Goal: Information Seeking & Learning: Check status

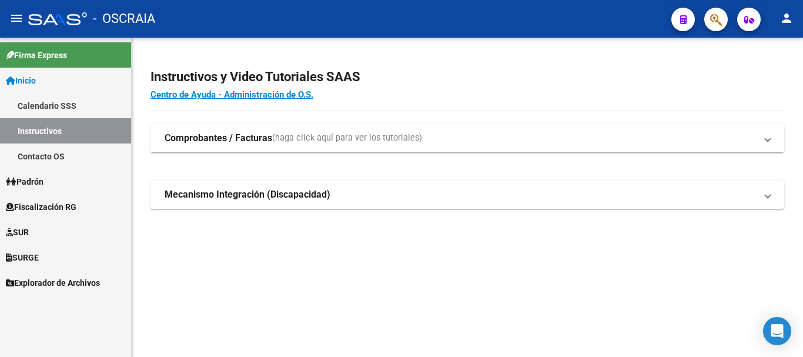
click at [42, 177] on span "Padrón" at bounding box center [25, 181] width 38 height 13
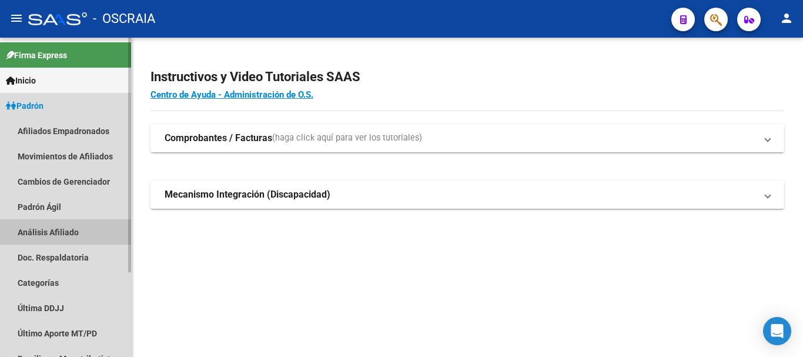
click at [59, 227] on link "Análisis Afiliado" at bounding box center [65, 231] width 131 height 25
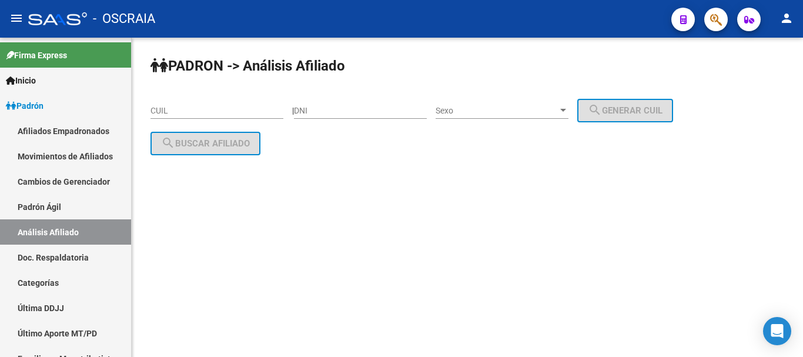
click at [224, 112] on input "CUIL" at bounding box center [216, 111] width 133 height 10
paste input "27-34401305-0"
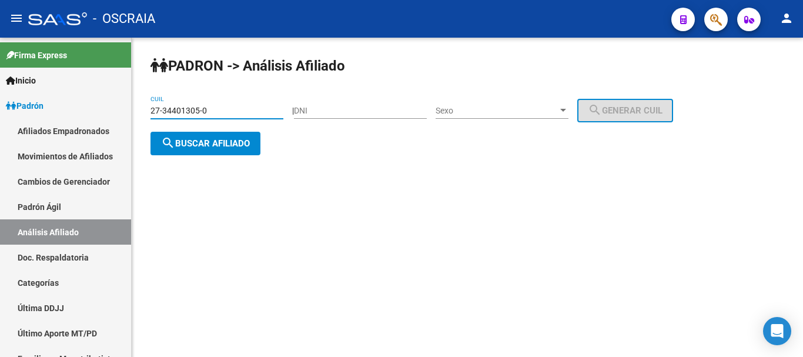
type input "27-34401305-0"
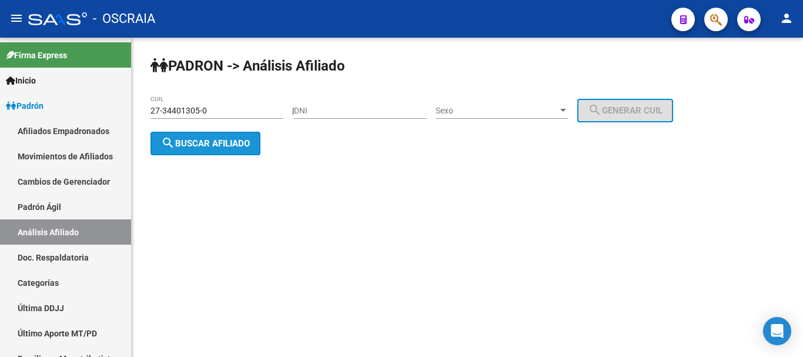
click at [197, 139] on span "search Buscar afiliado" at bounding box center [205, 143] width 89 height 11
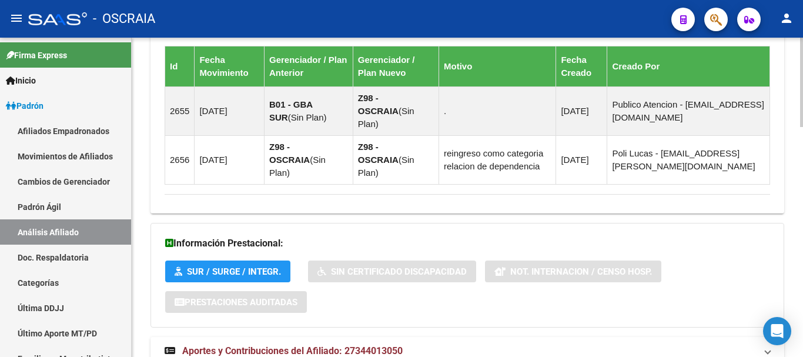
scroll to position [818, 0]
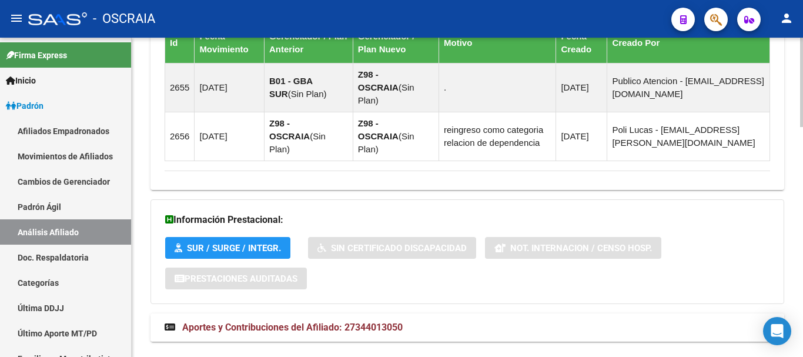
click at [321, 321] on span "Aportes y Contribuciones del Afiliado: 27344013050" at bounding box center [292, 326] width 220 height 11
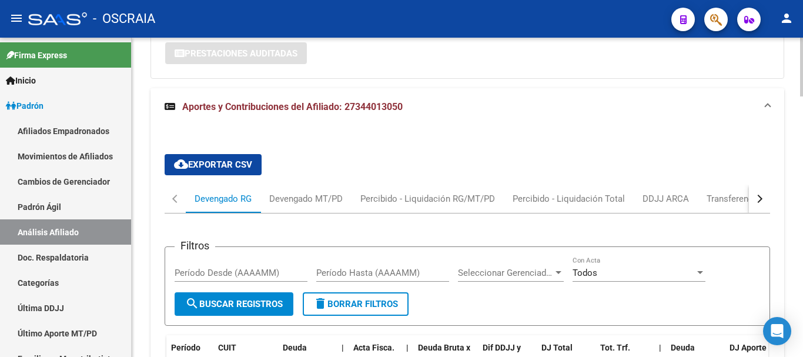
scroll to position [1171, 0]
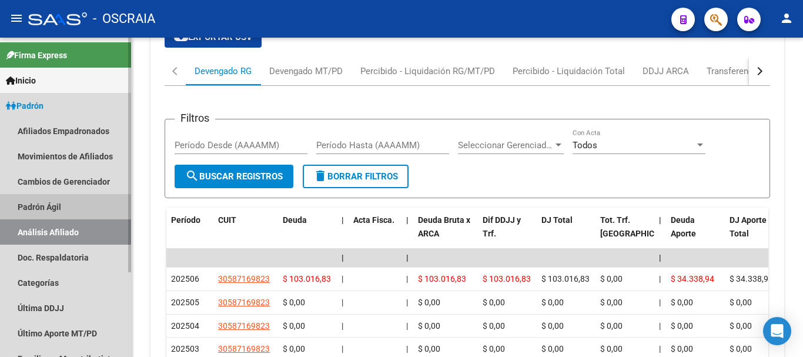
click at [43, 200] on link "Padrón Ágil" at bounding box center [65, 206] width 131 height 25
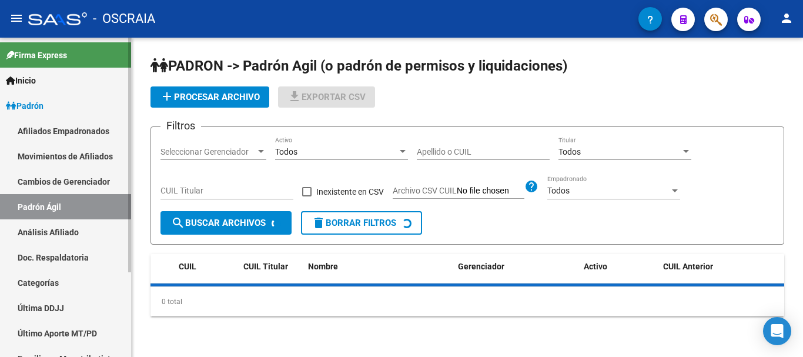
click at [42, 235] on link "Análisis Afiliado" at bounding box center [65, 231] width 131 height 25
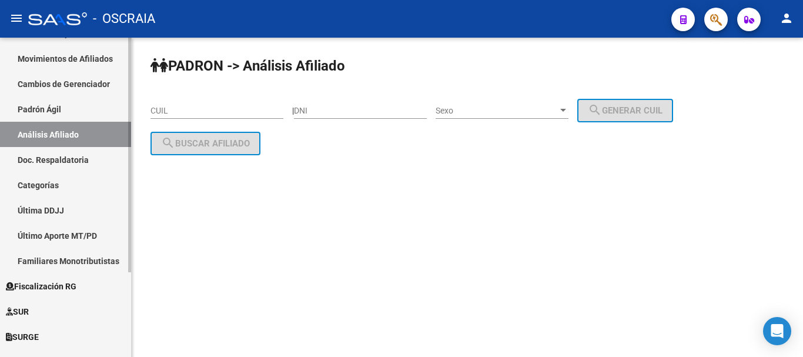
scroll to position [115, 0]
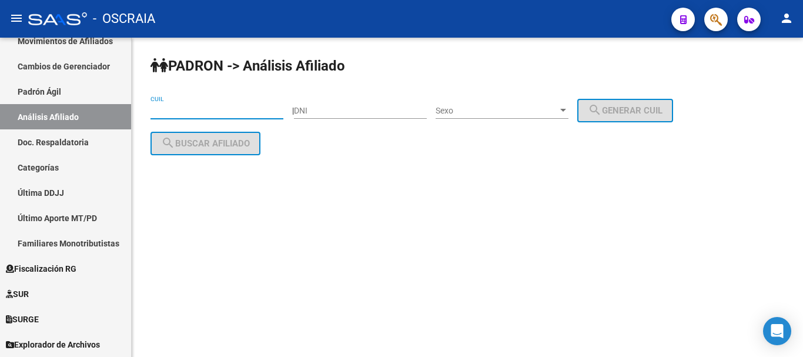
click at [227, 112] on input "CUIL" at bounding box center [216, 111] width 133 height 10
click at [163, 109] on input "22-14367417" at bounding box center [216, 111] width 133 height 10
click at [253, 108] on input "22-21436741" at bounding box center [216, 111] width 133 height 10
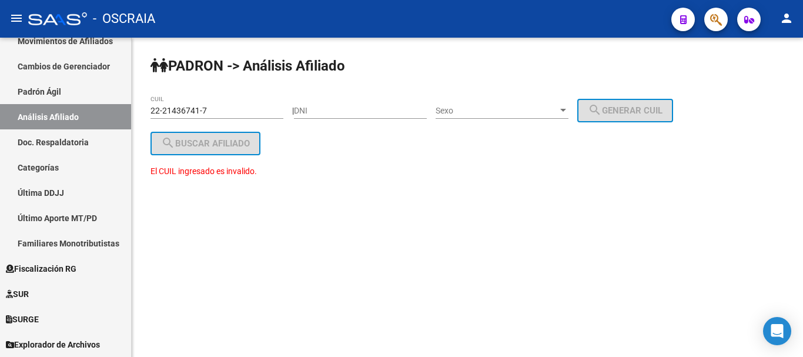
click at [347, 165] on div "El CUIL ingresado es invalido." at bounding box center [466, 178] width 633 height 26
click at [274, 116] on div "22-21436741-7 CUIL" at bounding box center [216, 107] width 133 height 24
type input "2"
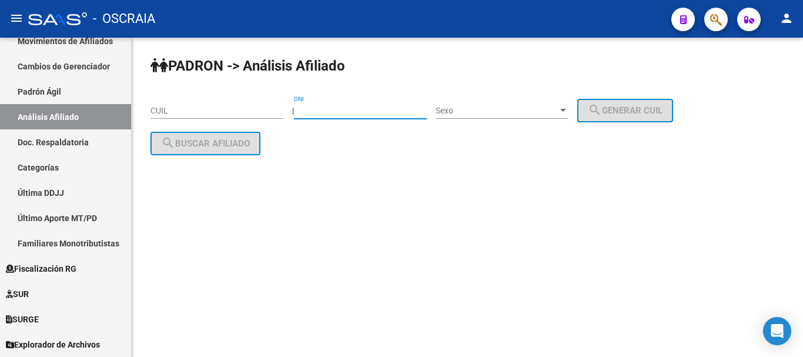
click at [355, 115] on input "DNI" at bounding box center [360, 111] width 133 height 10
type input "21436741"
click at [566, 109] on div at bounding box center [563, 110] width 6 height 3
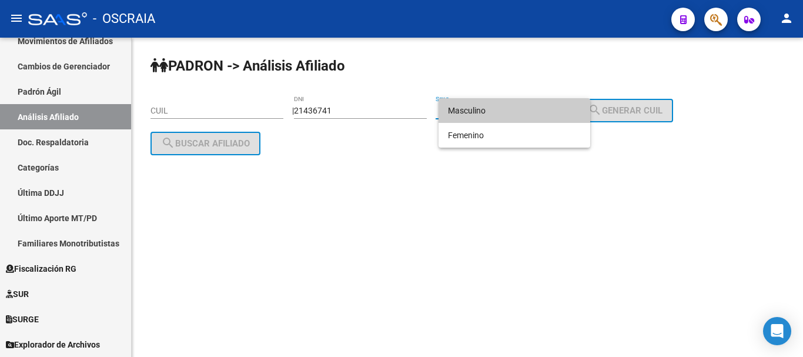
click at [568, 108] on span "Masculino" at bounding box center [514, 110] width 133 height 25
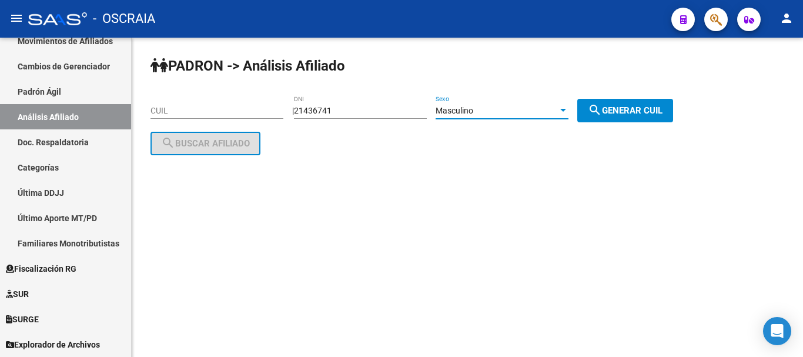
click at [621, 113] on span "search Generar CUIL" at bounding box center [625, 110] width 75 height 11
type input "20-21436741-7"
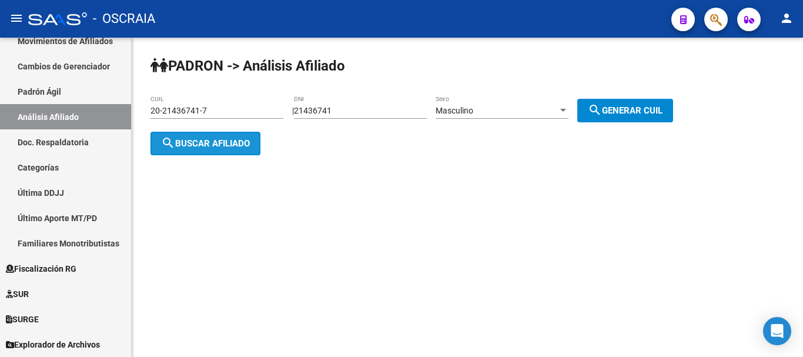
click at [203, 147] on span "search Buscar afiliado" at bounding box center [205, 143] width 89 height 11
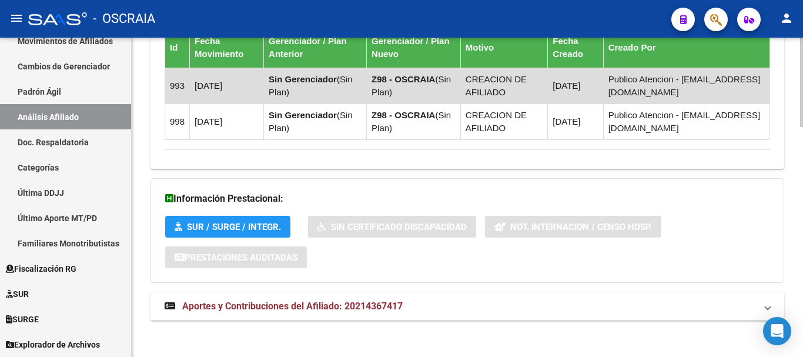
scroll to position [822, 0]
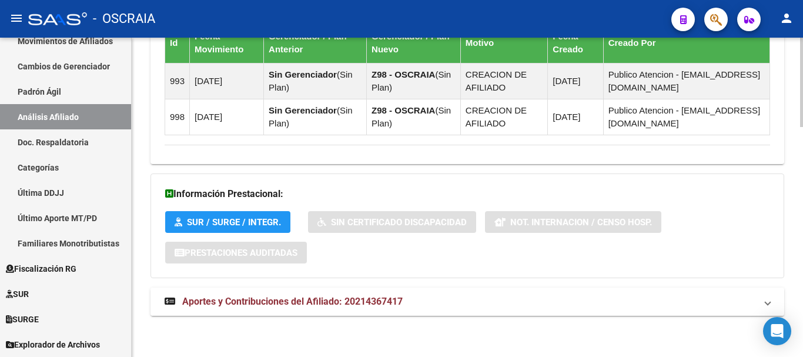
click at [268, 306] on span "Aportes y Contribuciones del Afiliado: 20214367417" at bounding box center [292, 301] width 220 height 11
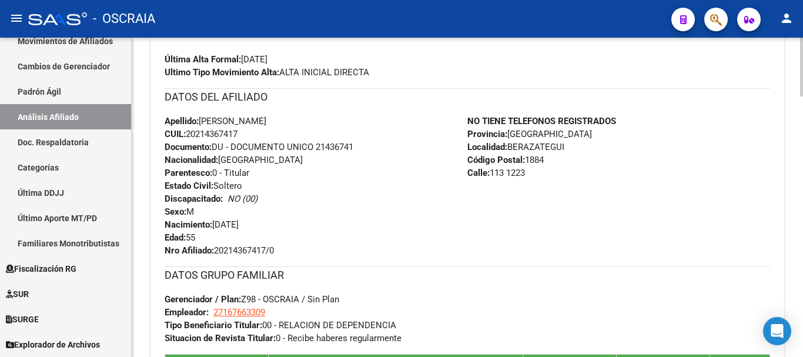
scroll to position [411, 0]
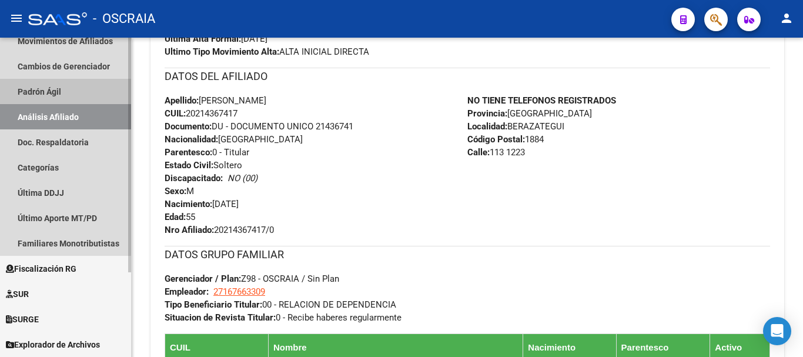
click at [65, 93] on link "Padrón Ágil" at bounding box center [65, 91] width 131 height 25
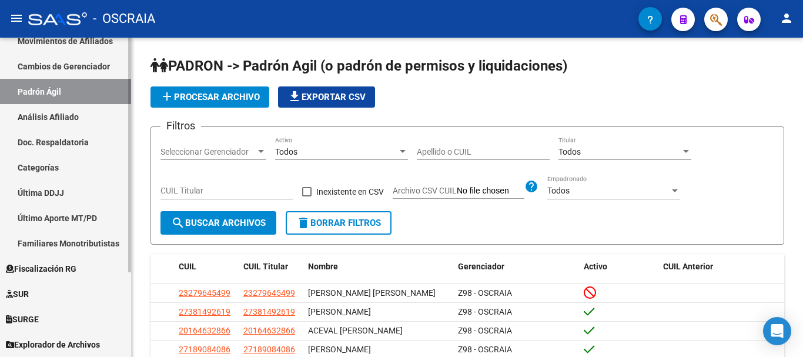
click at [68, 115] on link "Análisis Afiliado" at bounding box center [65, 116] width 131 height 25
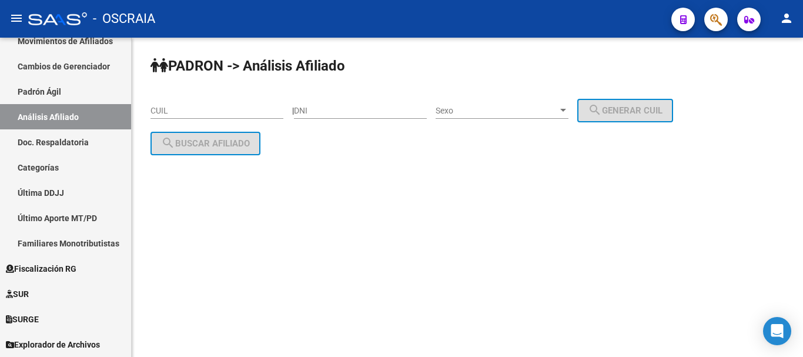
click at [246, 113] on input "CUIL" at bounding box center [216, 111] width 133 height 10
drag, startPoint x: 240, startPoint y: 108, endPoint x: 471, endPoint y: 196, distance: 247.2
click at [471, 196] on mat-sidenav-content "PADRON -> Análisis Afiliado CUIL | DNI Sexo Sexo search Generar CUIL search Bus…" at bounding box center [467, 197] width 671 height 319
click at [190, 100] on div "CUIL" at bounding box center [216, 107] width 133 height 24
click at [190, 108] on input "CUIL" at bounding box center [216, 111] width 133 height 10
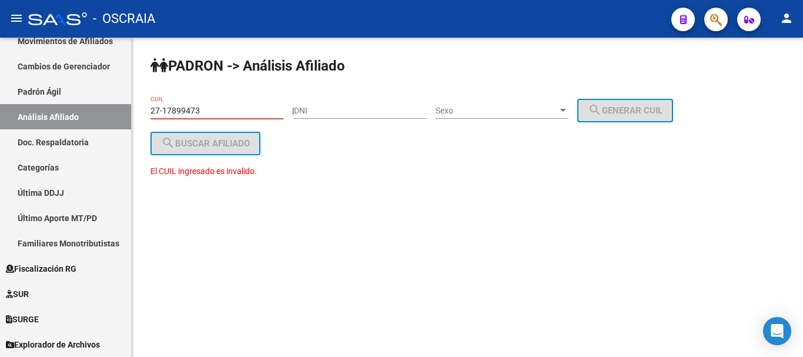
click at [182, 108] on input "27-17899473" at bounding box center [216, 111] width 133 height 10
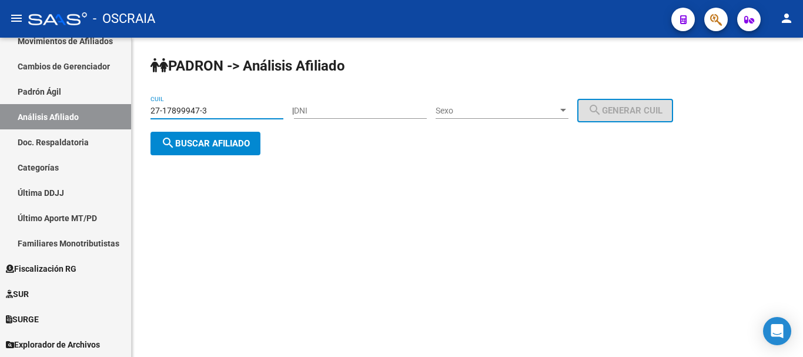
type input "27-17899947-3"
click at [234, 138] on span "search Buscar afiliado" at bounding box center [205, 143] width 89 height 11
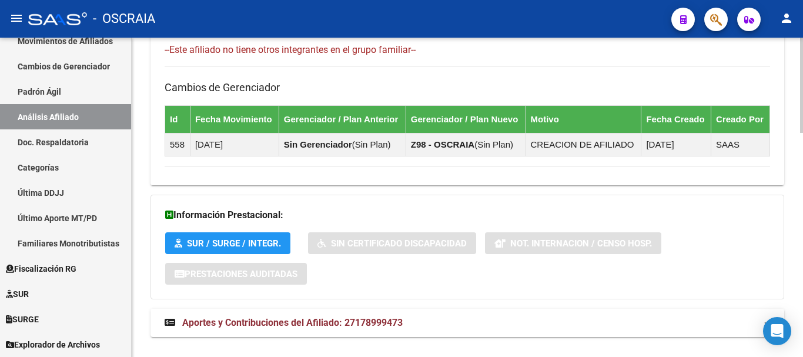
scroll to position [747, 0]
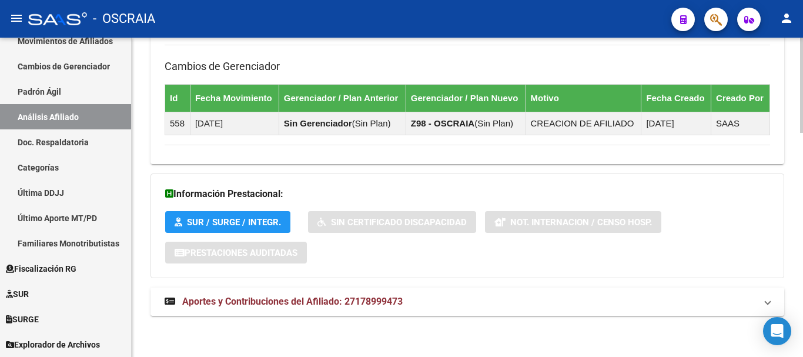
click at [368, 302] on span "Aportes y Contribuciones del Afiliado: 27178999473" at bounding box center [292, 301] width 220 height 11
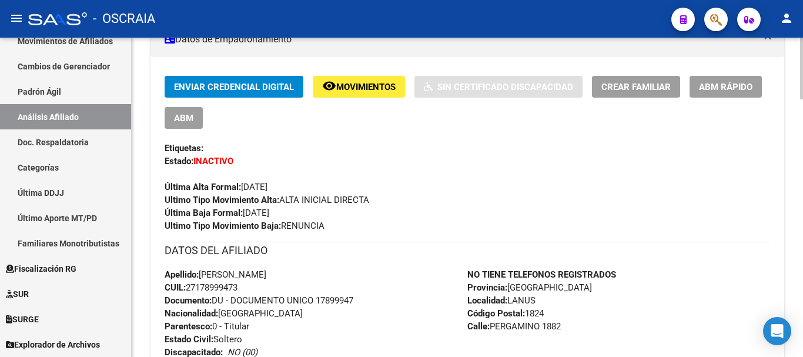
scroll to position [219, 0]
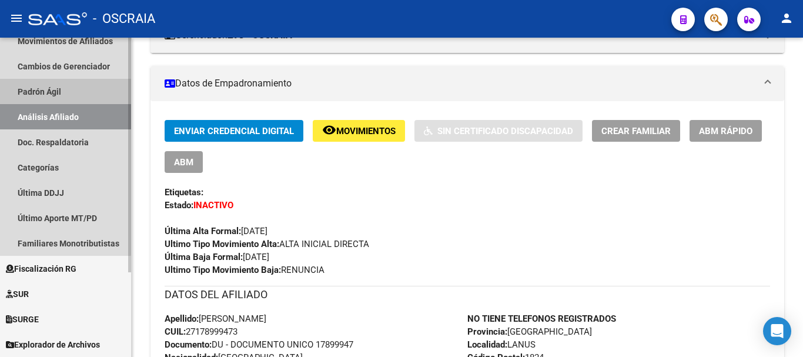
click at [45, 93] on link "Padrón Ágil" at bounding box center [65, 91] width 131 height 25
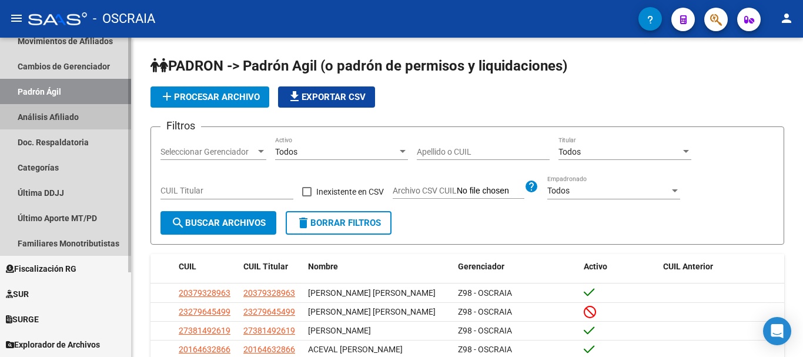
click at [40, 118] on link "Análisis Afiliado" at bounding box center [65, 116] width 131 height 25
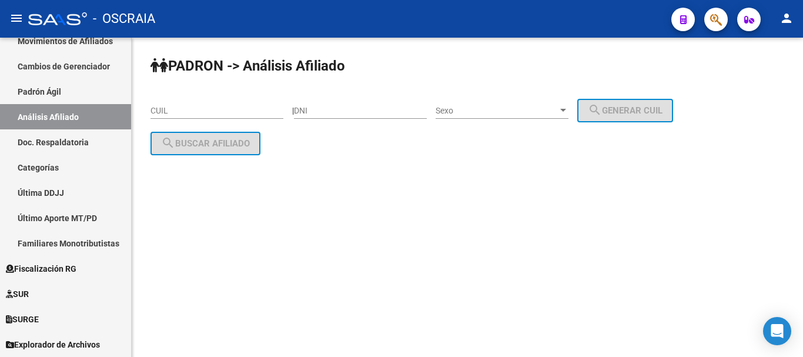
click at [239, 109] on input "CUIL" at bounding box center [216, 111] width 133 height 10
paste input "27-24452271-3"
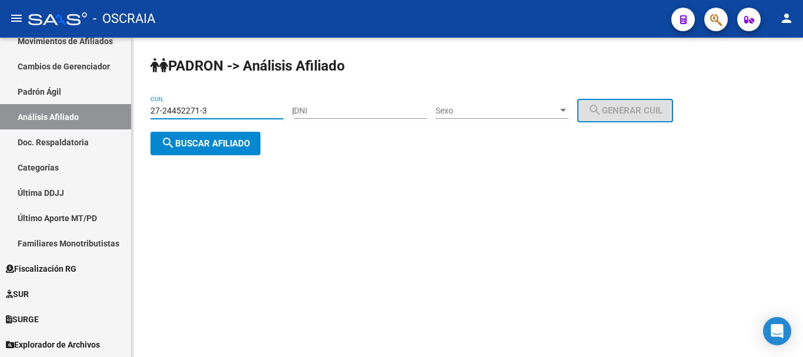
type input "27-24452271-3"
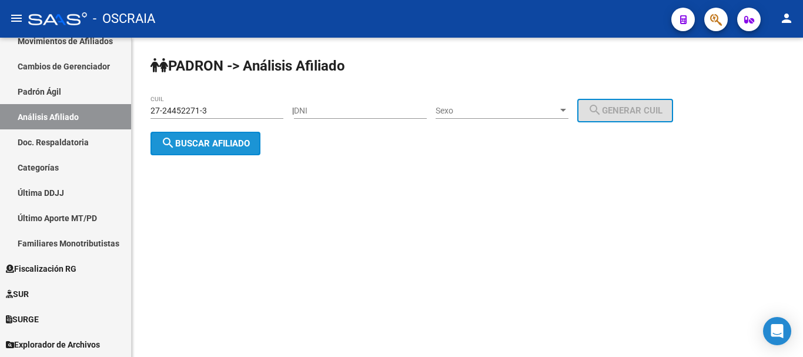
click at [243, 145] on span "search Buscar afiliado" at bounding box center [205, 143] width 89 height 11
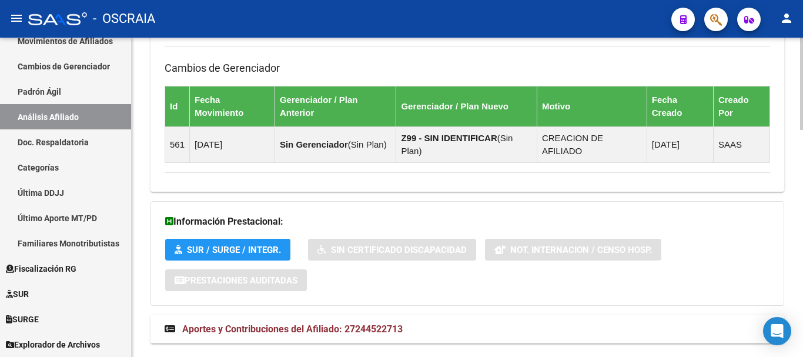
scroll to position [788, 0]
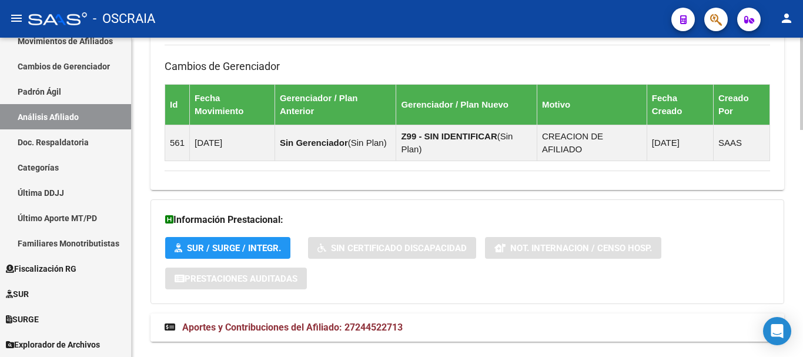
click at [334, 321] on span "Aportes y Contribuciones del Afiliado: 27244522713" at bounding box center [292, 326] width 220 height 11
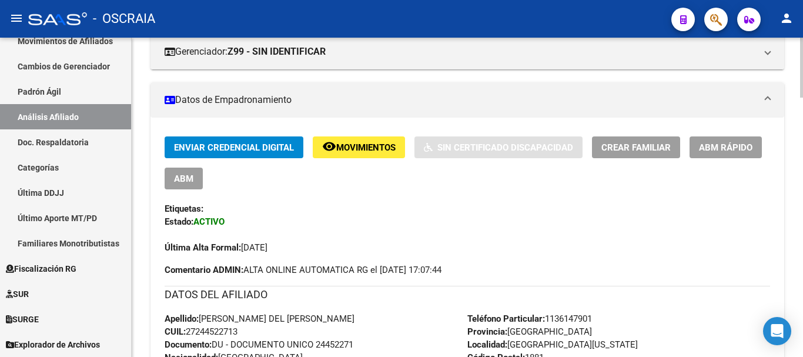
scroll to position [200, 0]
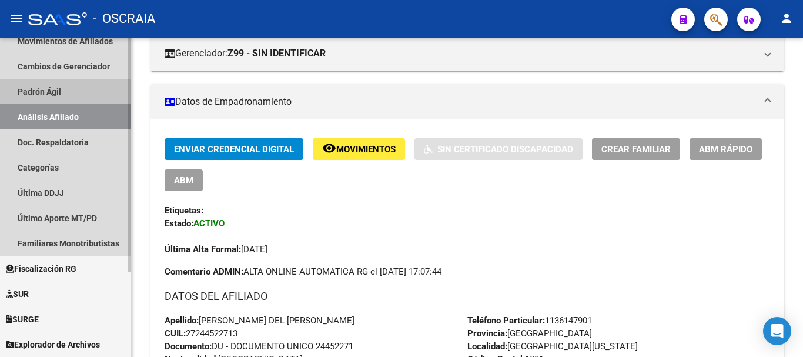
click at [52, 92] on link "Padrón Ágil" at bounding box center [65, 91] width 131 height 25
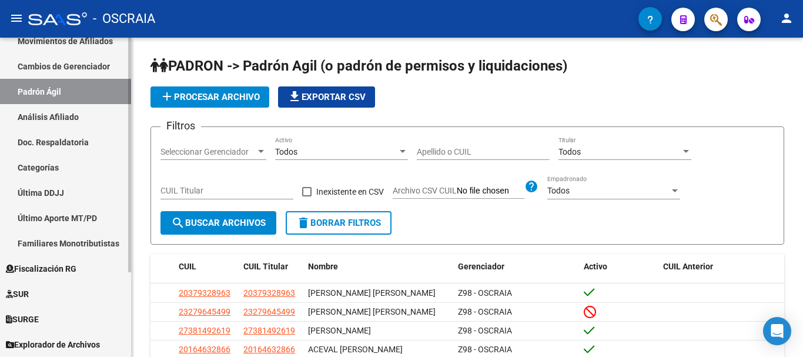
click at [67, 116] on link "Análisis Afiliado" at bounding box center [65, 116] width 131 height 25
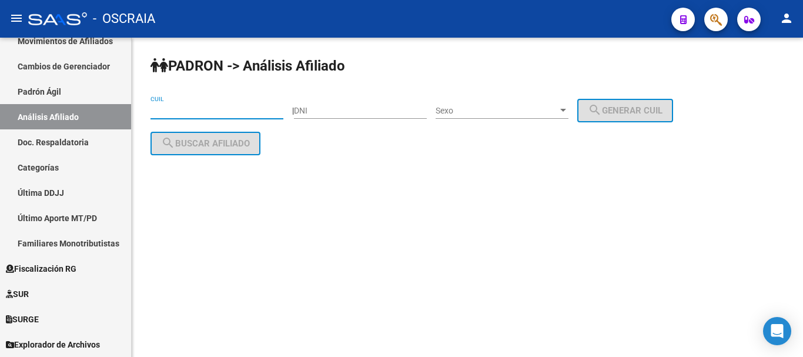
click at [221, 113] on input "CUIL" at bounding box center [216, 111] width 133 height 10
paste input "20-14384198-8"
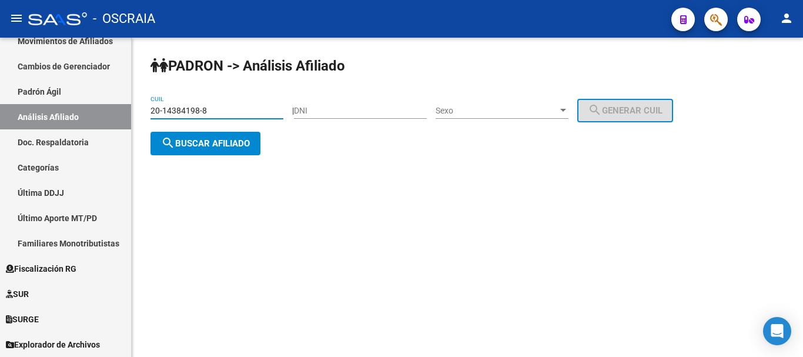
type input "20-14384198-8"
click at [206, 138] on span "search Buscar afiliado" at bounding box center [205, 143] width 89 height 11
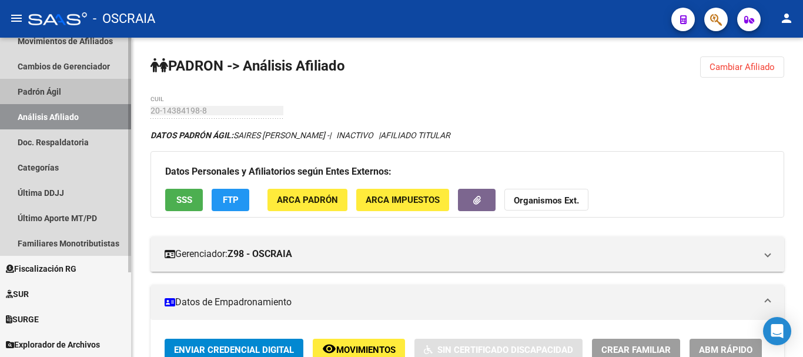
click at [43, 86] on link "Padrón Ágil" at bounding box center [65, 91] width 131 height 25
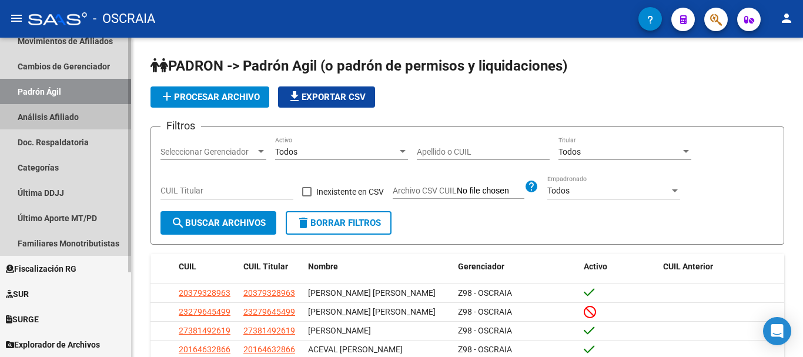
click at [46, 119] on link "Análisis Afiliado" at bounding box center [65, 116] width 131 height 25
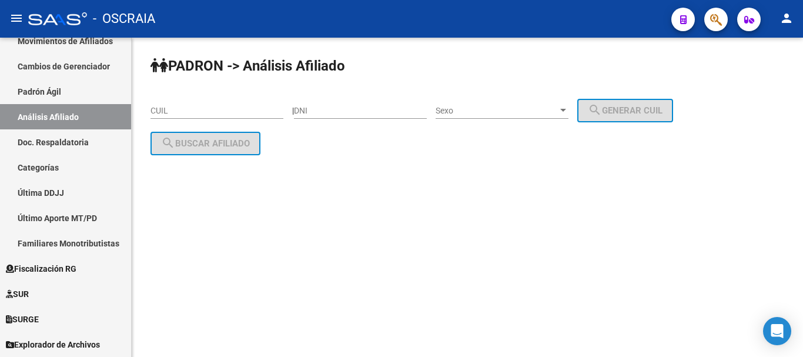
click at [394, 116] on div "DNI" at bounding box center [360, 107] width 133 height 24
type input "28387681"
click at [459, 112] on span "Sexo" at bounding box center [496, 111] width 122 height 10
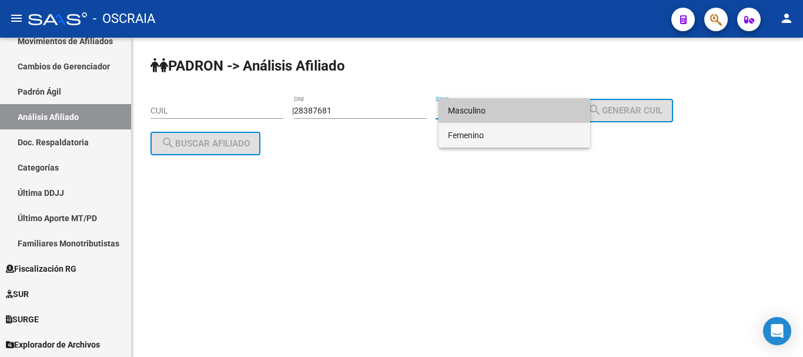
click at [464, 135] on span "Femenino" at bounding box center [514, 135] width 133 height 25
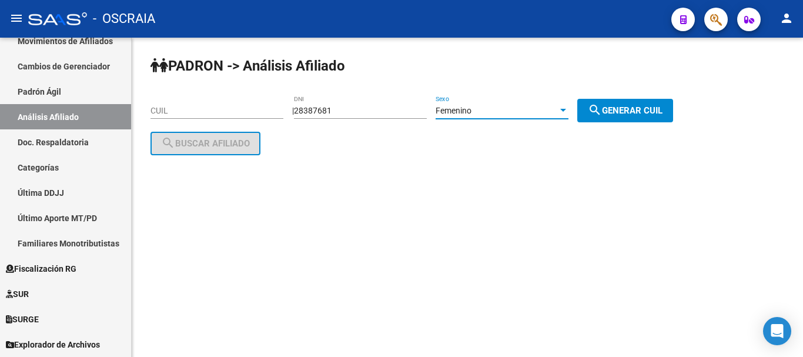
click at [626, 110] on span "search Generar CUIL" at bounding box center [625, 110] width 75 height 11
type input "27-28387681-6"
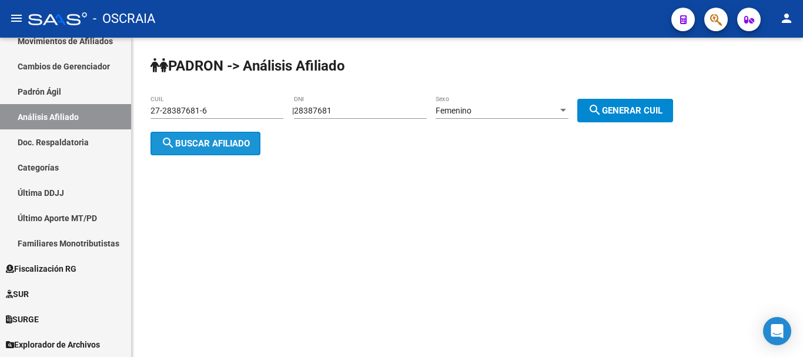
click at [213, 142] on span "search Buscar afiliado" at bounding box center [205, 143] width 89 height 11
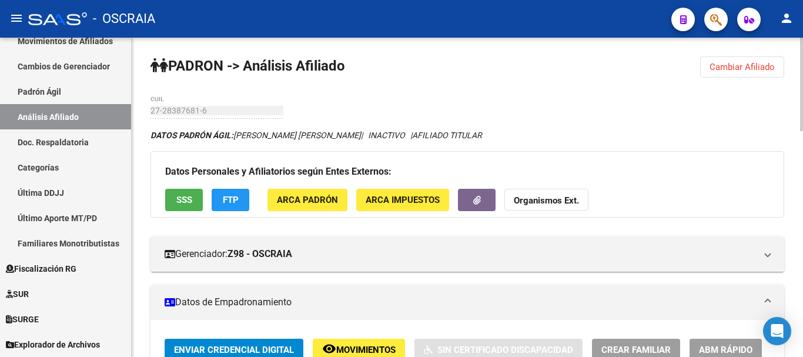
drag, startPoint x: 190, startPoint y: 103, endPoint x: 424, endPoint y: 71, distance: 236.7
